Goal: Information Seeking & Learning: Learn about a topic

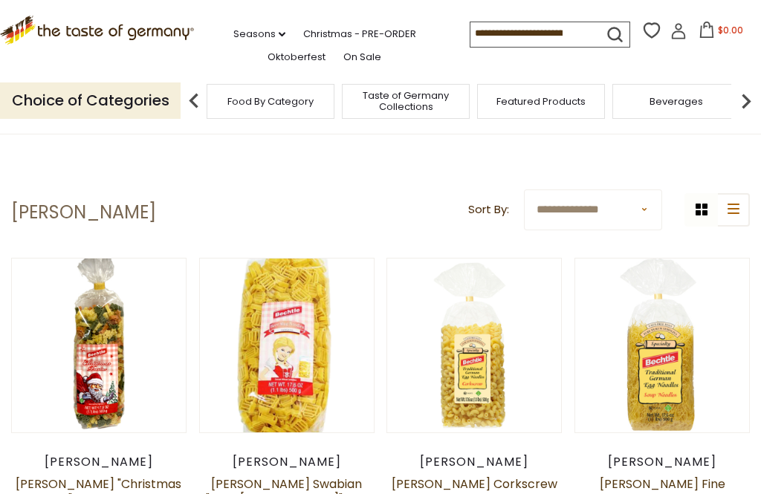
click at [749, 102] on img at bounding box center [746, 101] width 30 height 30
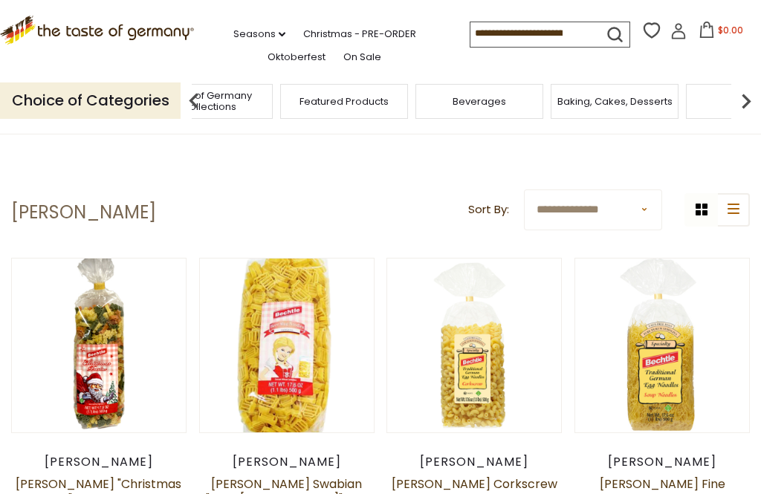
click at [754, 95] on img at bounding box center [746, 101] width 30 height 30
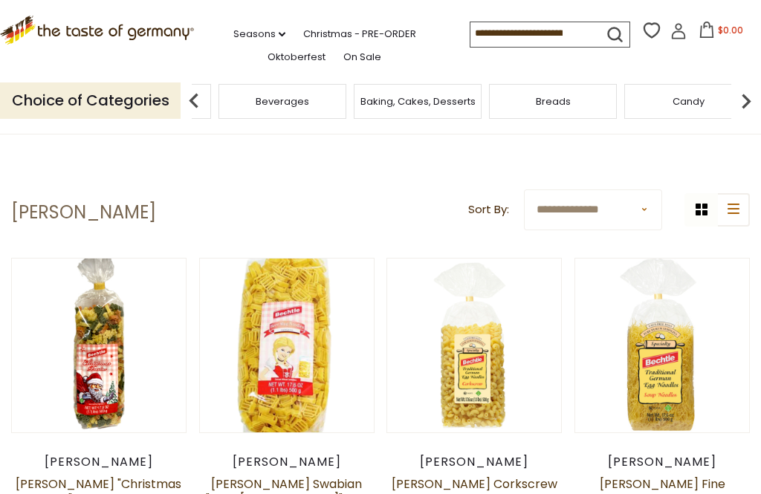
click at [756, 97] on img at bounding box center [746, 101] width 30 height 30
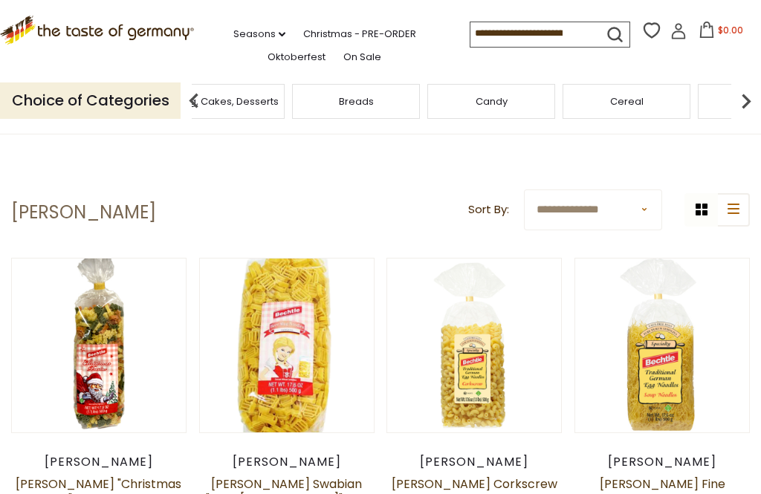
click at [744, 98] on img at bounding box center [746, 101] width 30 height 30
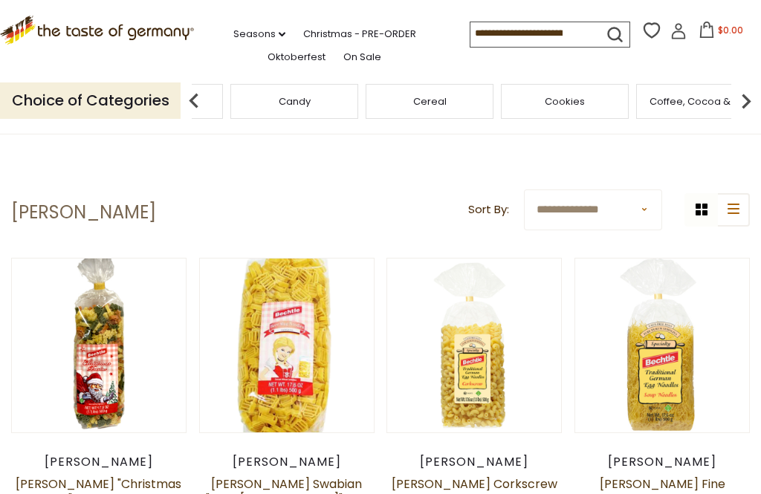
click at [753, 95] on img at bounding box center [746, 101] width 30 height 30
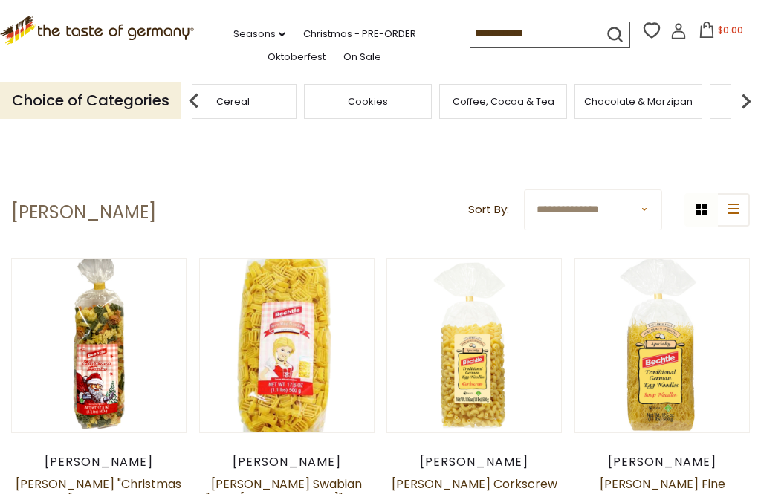
click at [745, 97] on img at bounding box center [746, 101] width 30 height 30
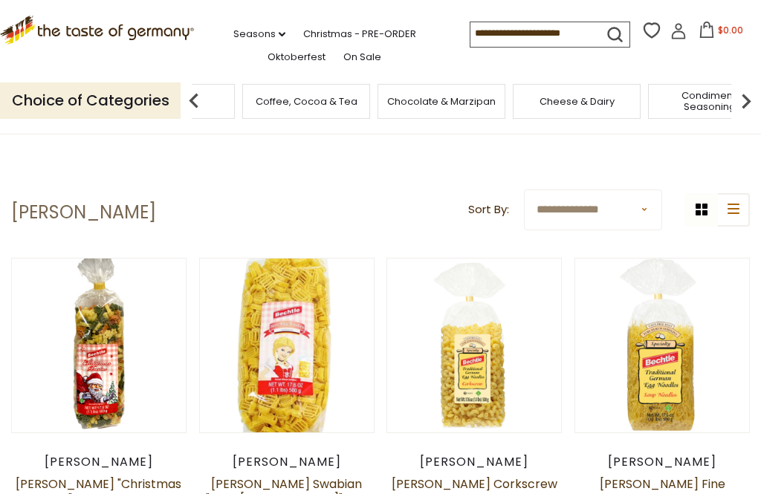
click at [748, 100] on img at bounding box center [746, 101] width 30 height 30
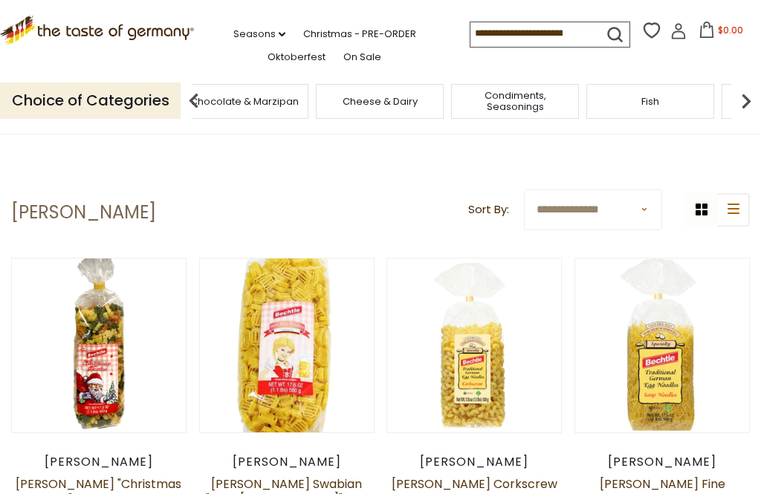
click at [747, 97] on img at bounding box center [746, 101] width 30 height 30
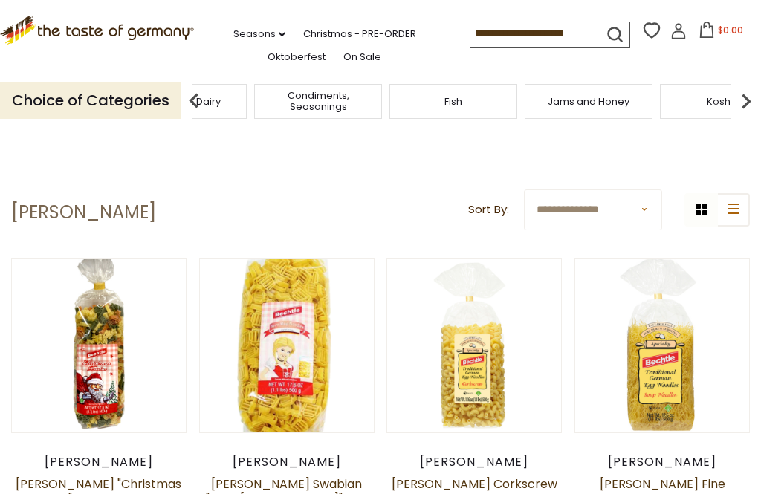
click at [743, 100] on img at bounding box center [746, 101] width 30 height 30
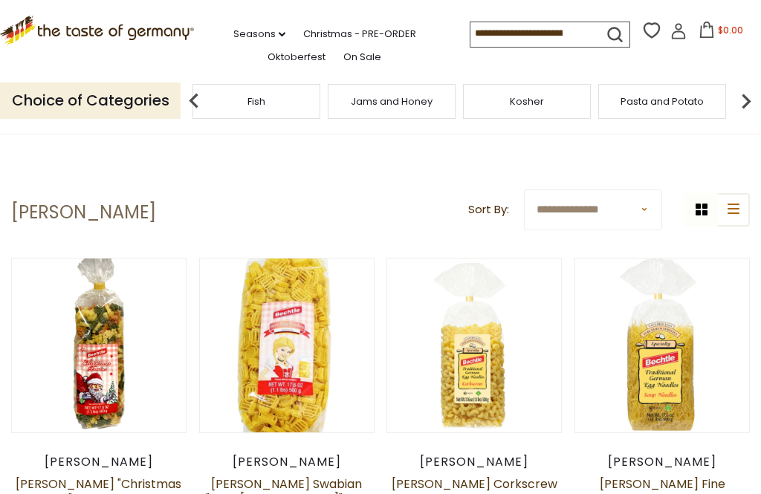
click at [749, 99] on img at bounding box center [746, 101] width 30 height 30
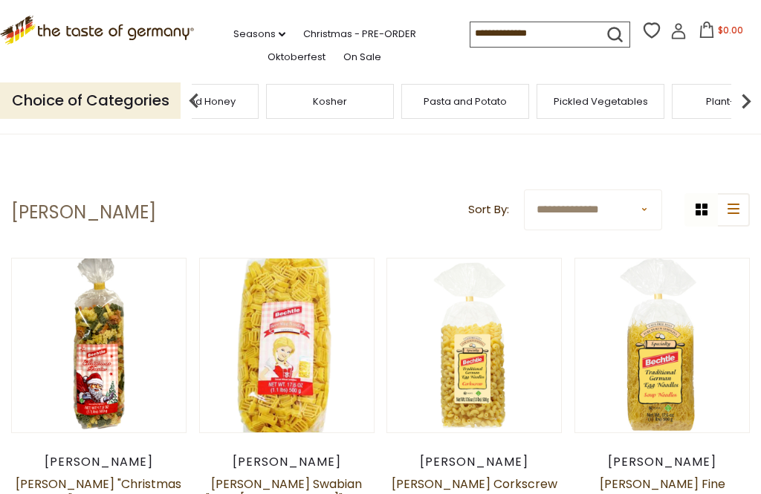
click at [537, 97] on div "Pickled Vegetables" at bounding box center [601, 101] width 128 height 35
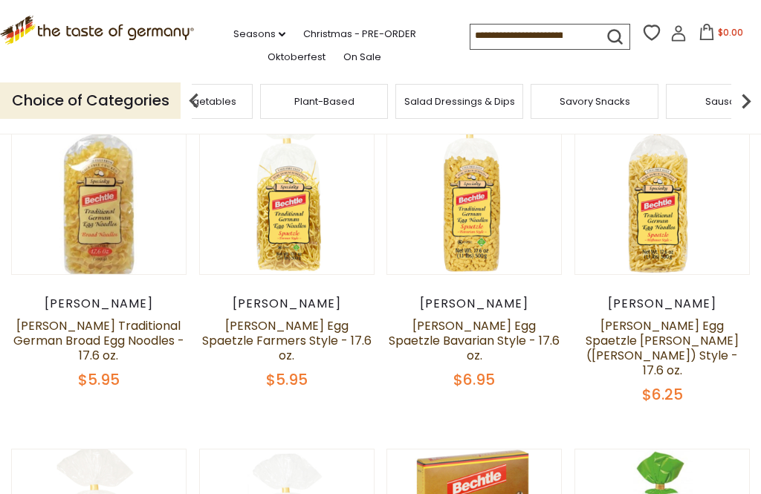
scroll to position [493, 0]
click at [655, 297] on div "Bechtle Bechtle Egg Spaetzle Hofbauer (Shepherd) Style - 17.6 oz. $6.25" at bounding box center [661, 350] width 175 height 108
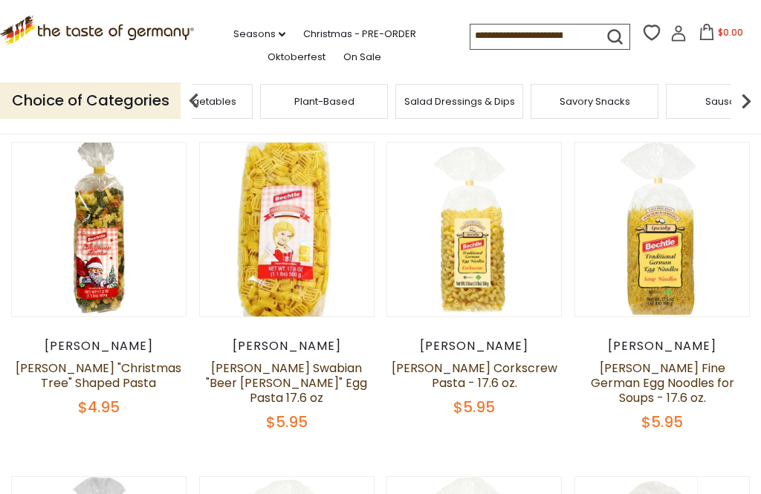
scroll to position [111, 0]
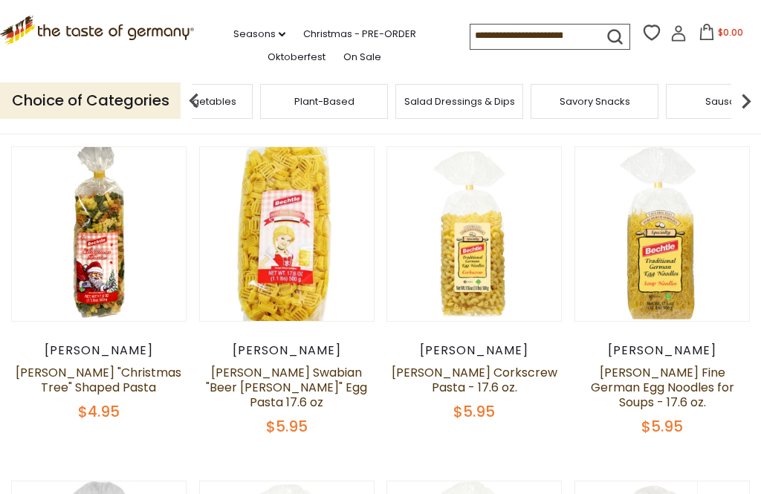
click at [528, 29] on input at bounding box center [533, 35] width 126 height 21
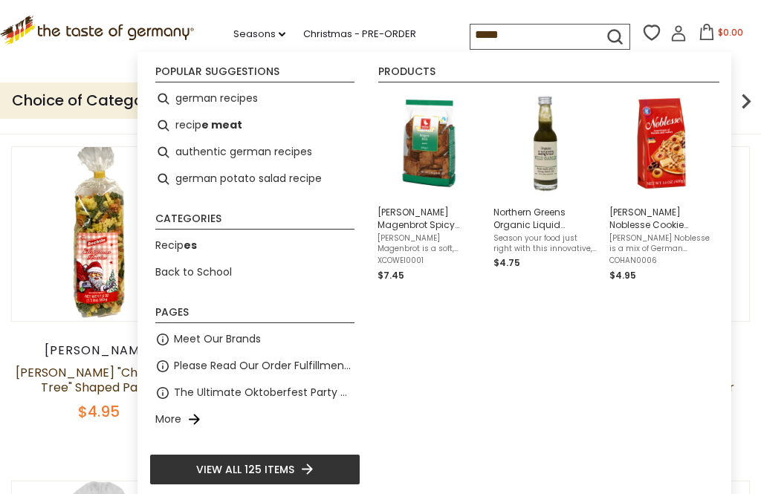
click at [243, 94] on li "german recipes" at bounding box center [254, 98] width 211 height 27
type input "**********"
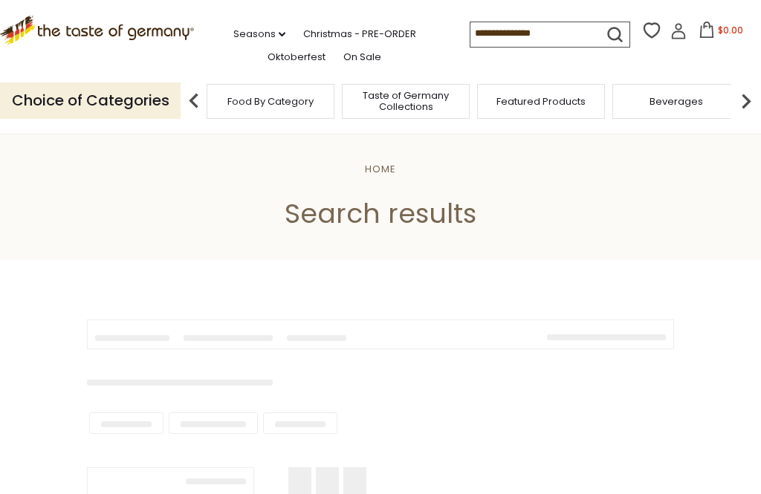
type input "**********"
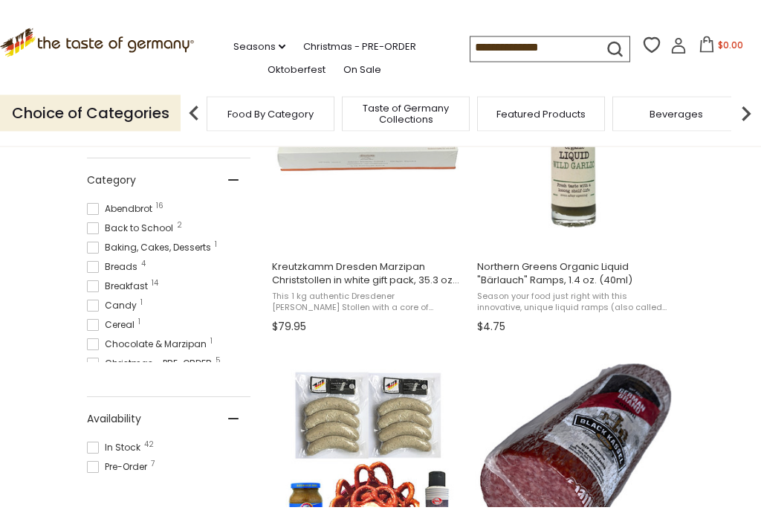
scroll to position [395, 0]
